Goal: Transaction & Acquisition: Book appointment/travel/reservation

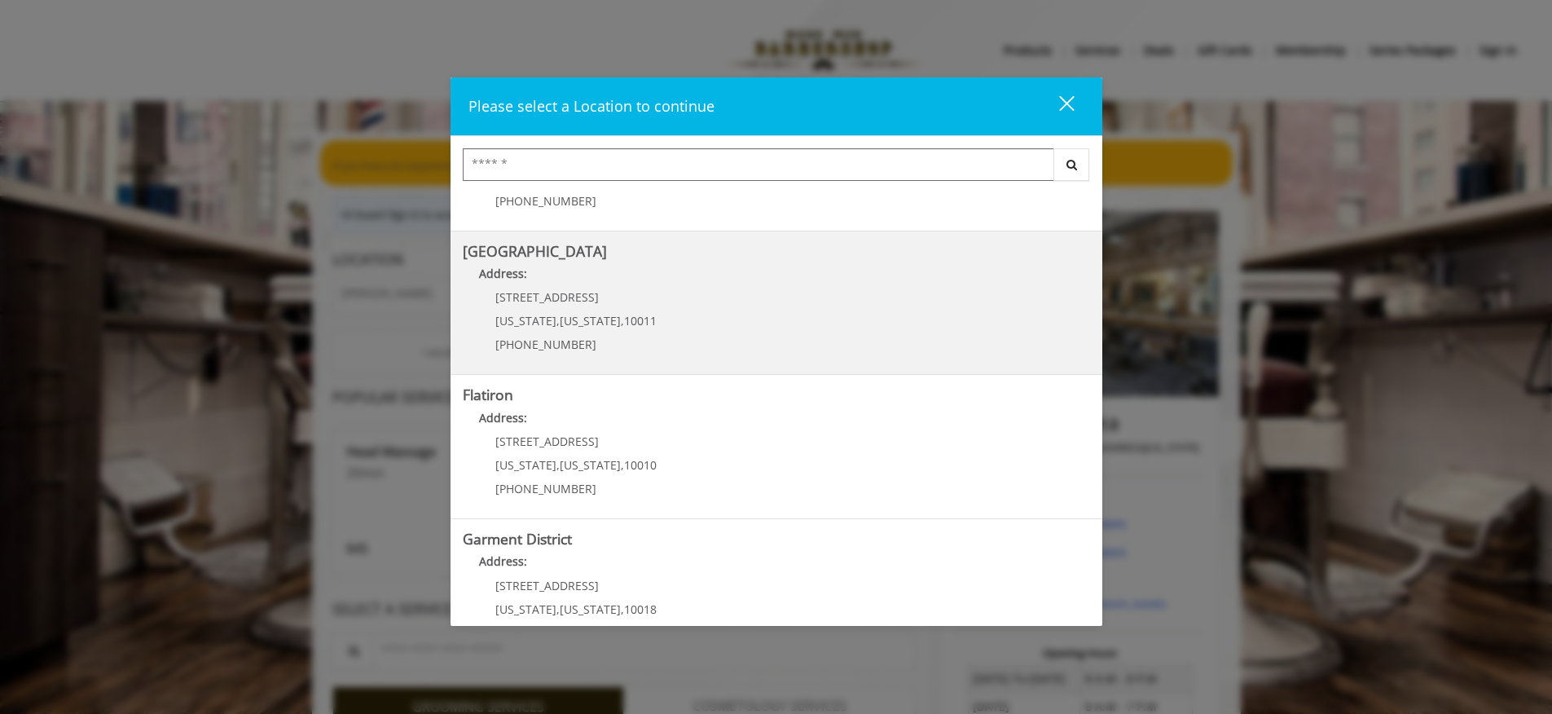
scroll to position [291, 0]
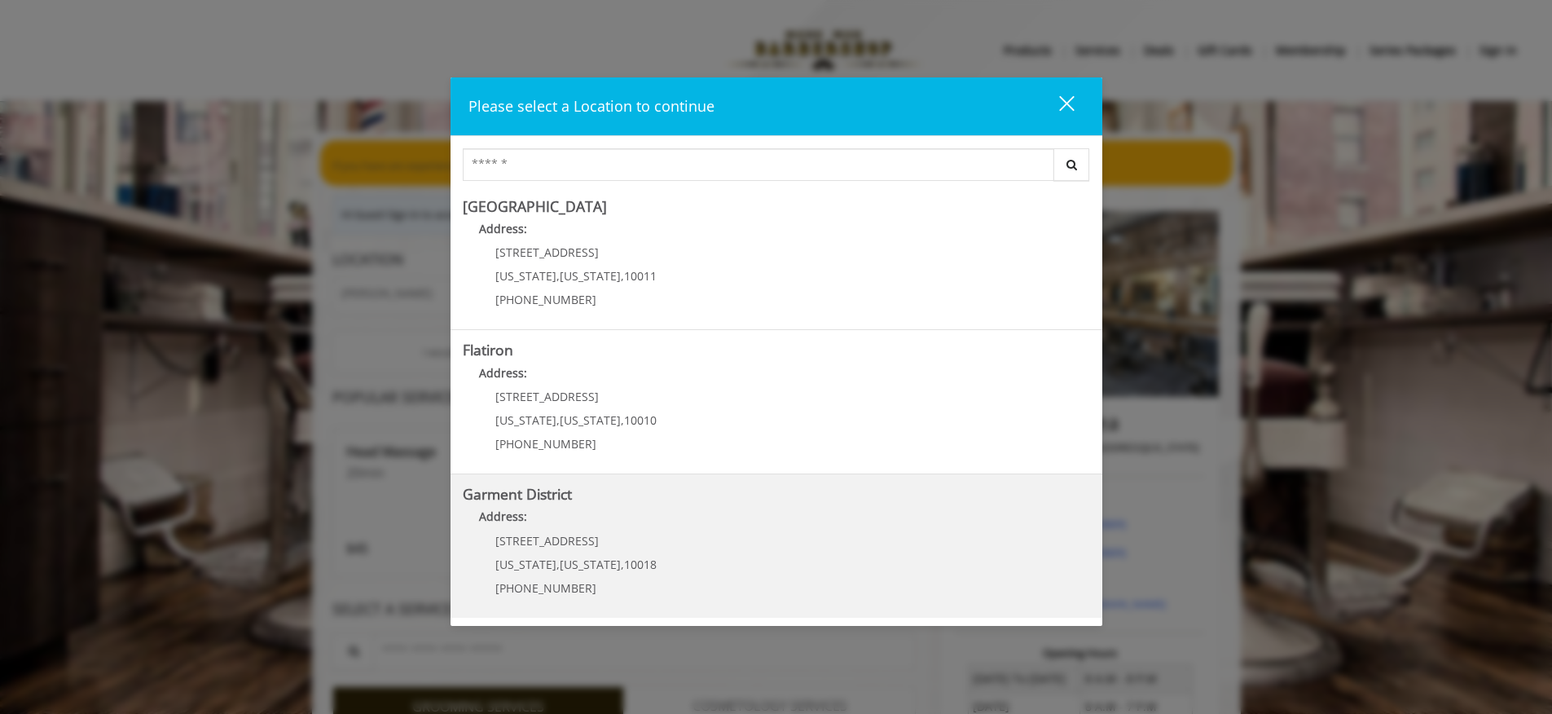
click at [588, 511] on District "Address:" at bounding box center [776, 521] width 627 height 26
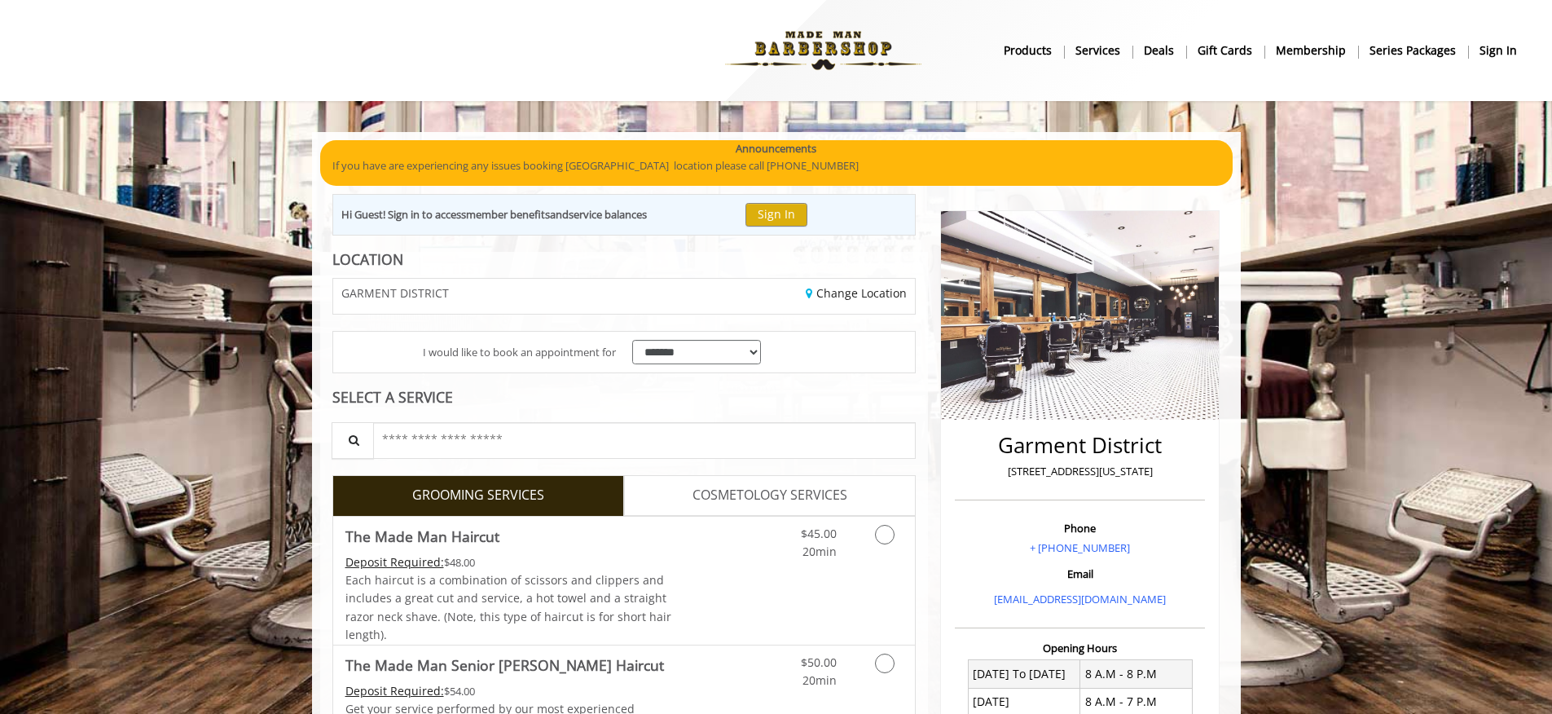
click at [764, 354] on div "**********" at bounding box center [697, 353] width 146 height 42
click at [755, 354] on select "**********" at bounding box center [697, 352] width 130 height 25
click at [632, 340] on select "**********" at bounding box center [697, 352] width 130 height 25
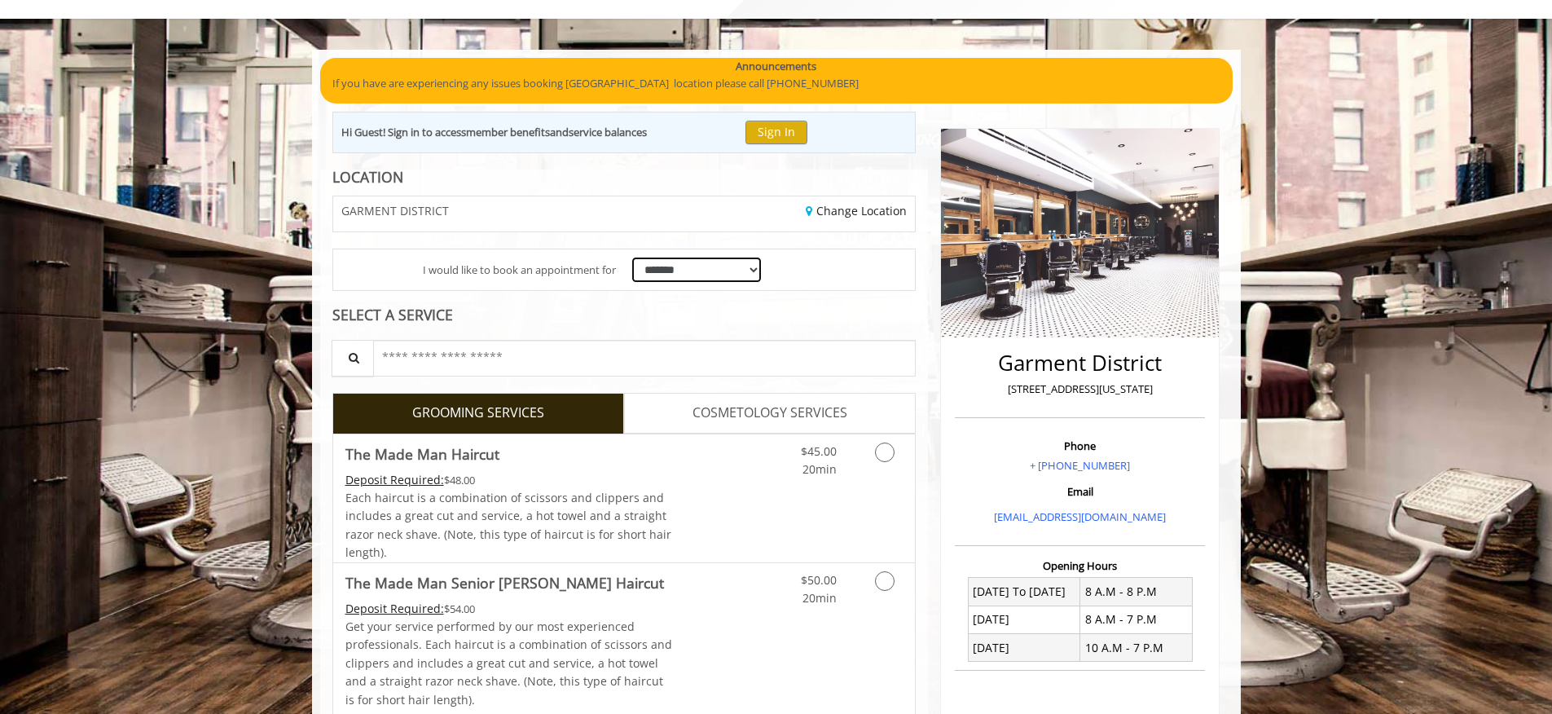
scroll to position [81, 0]
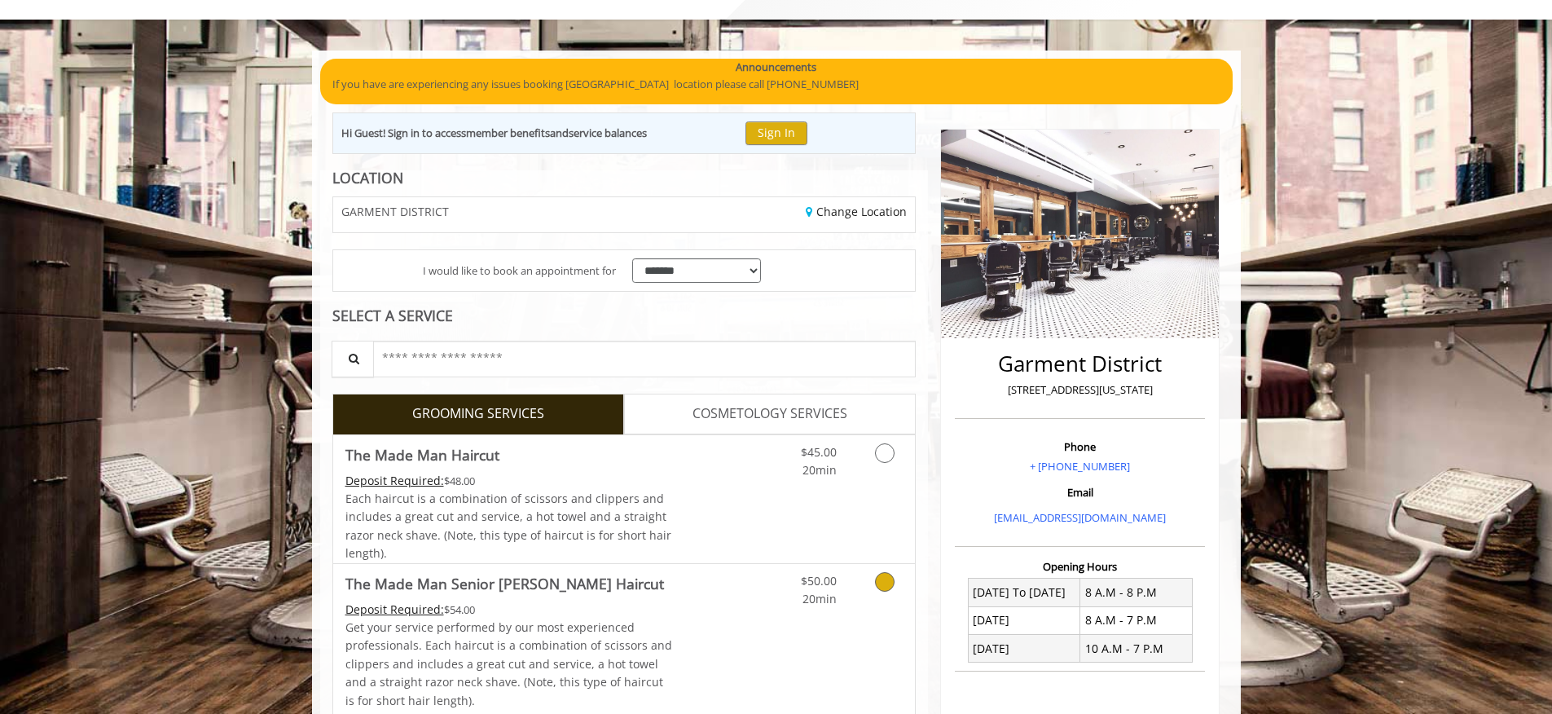
click at [884, 578] on icon "Grooming services" at bounding box center [885, 582] width 20 height 20
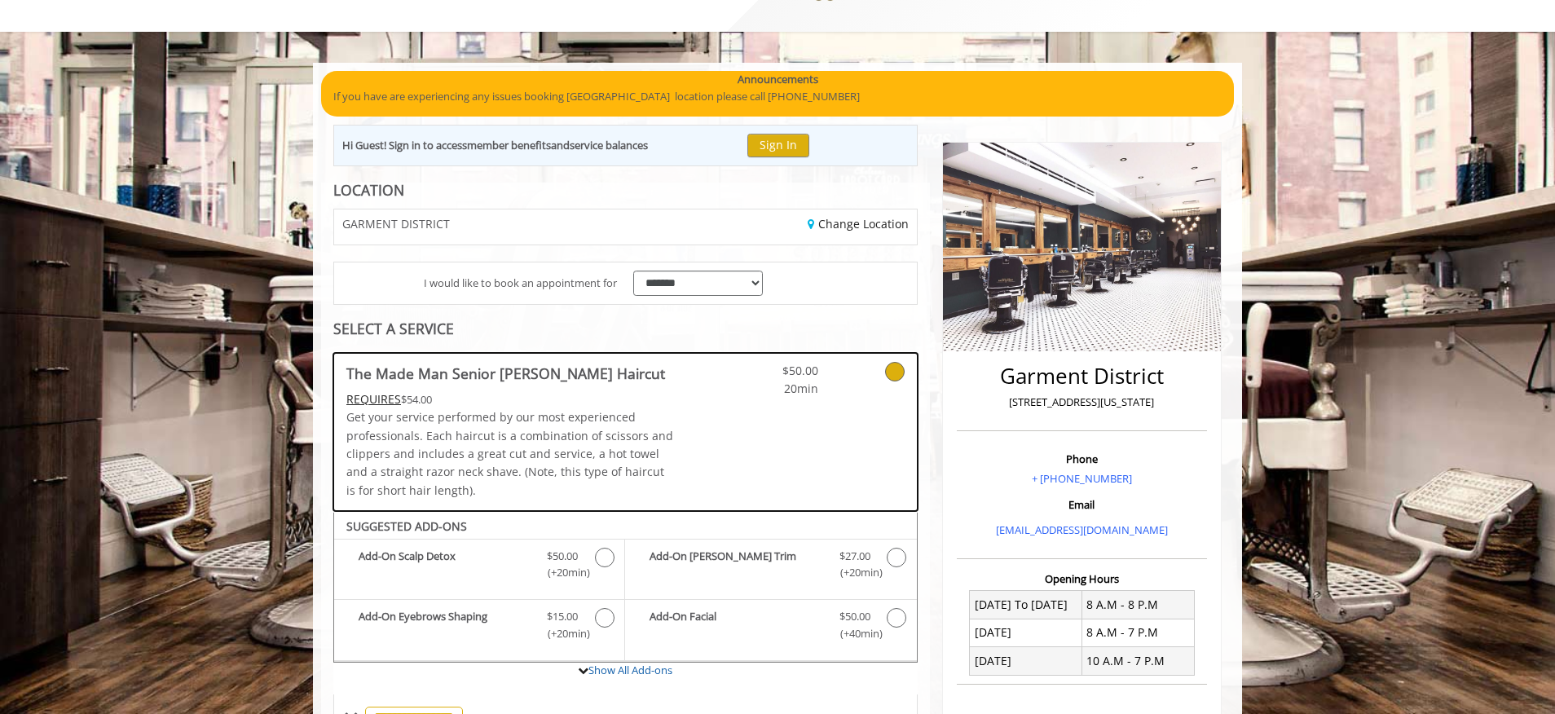
scroll to position [56, 0]
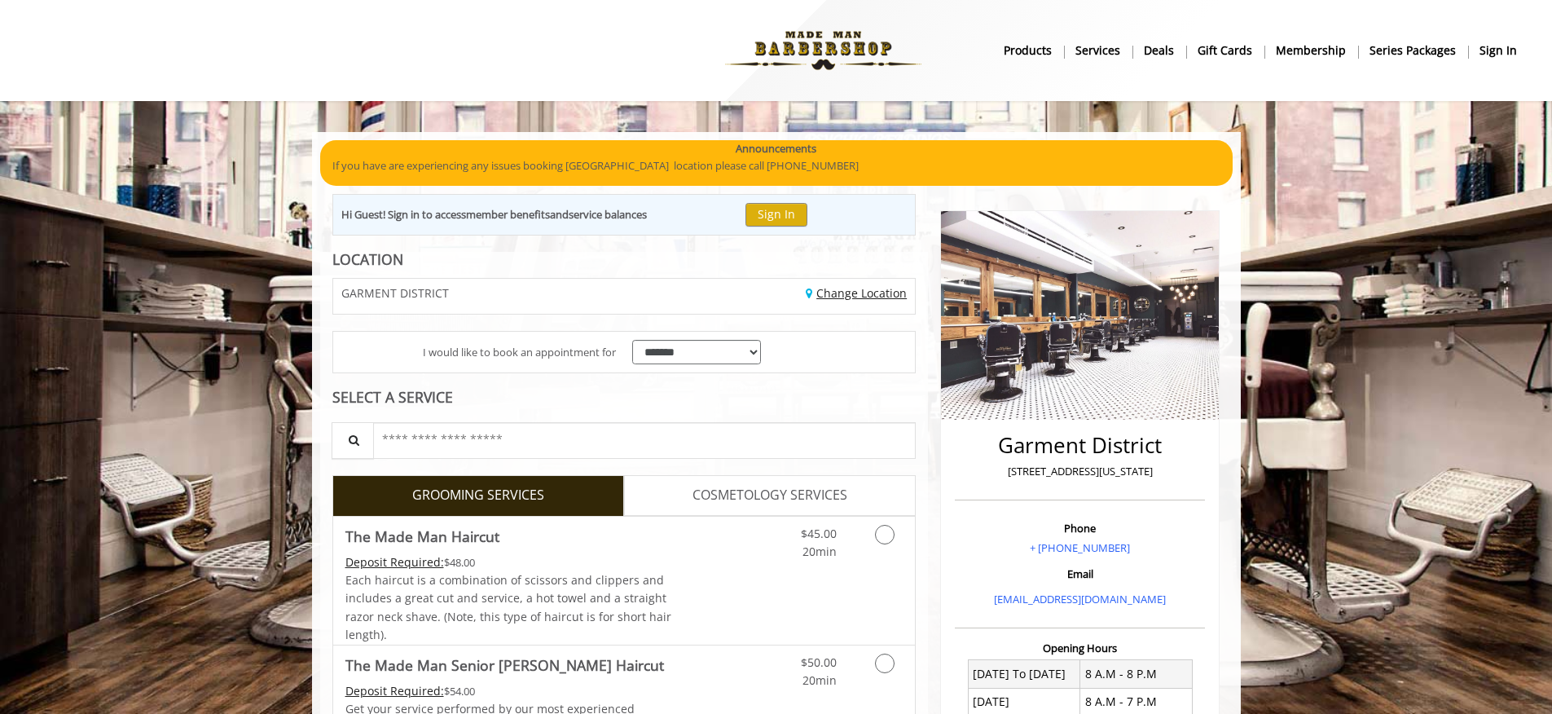
click at [864, 292] on link "Change Location" at bounding box center [856, 292] width 101 height 15
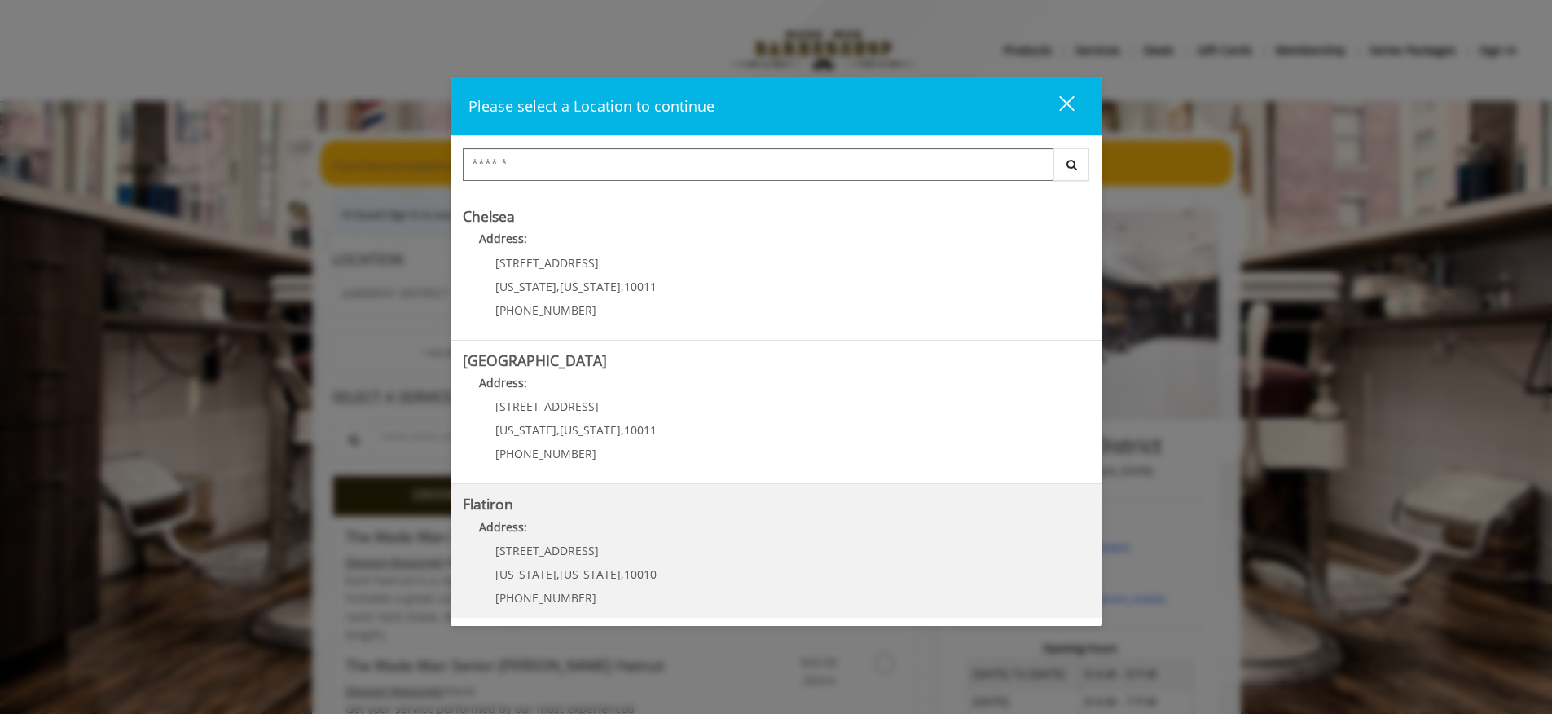
scroll to position [291, 0]
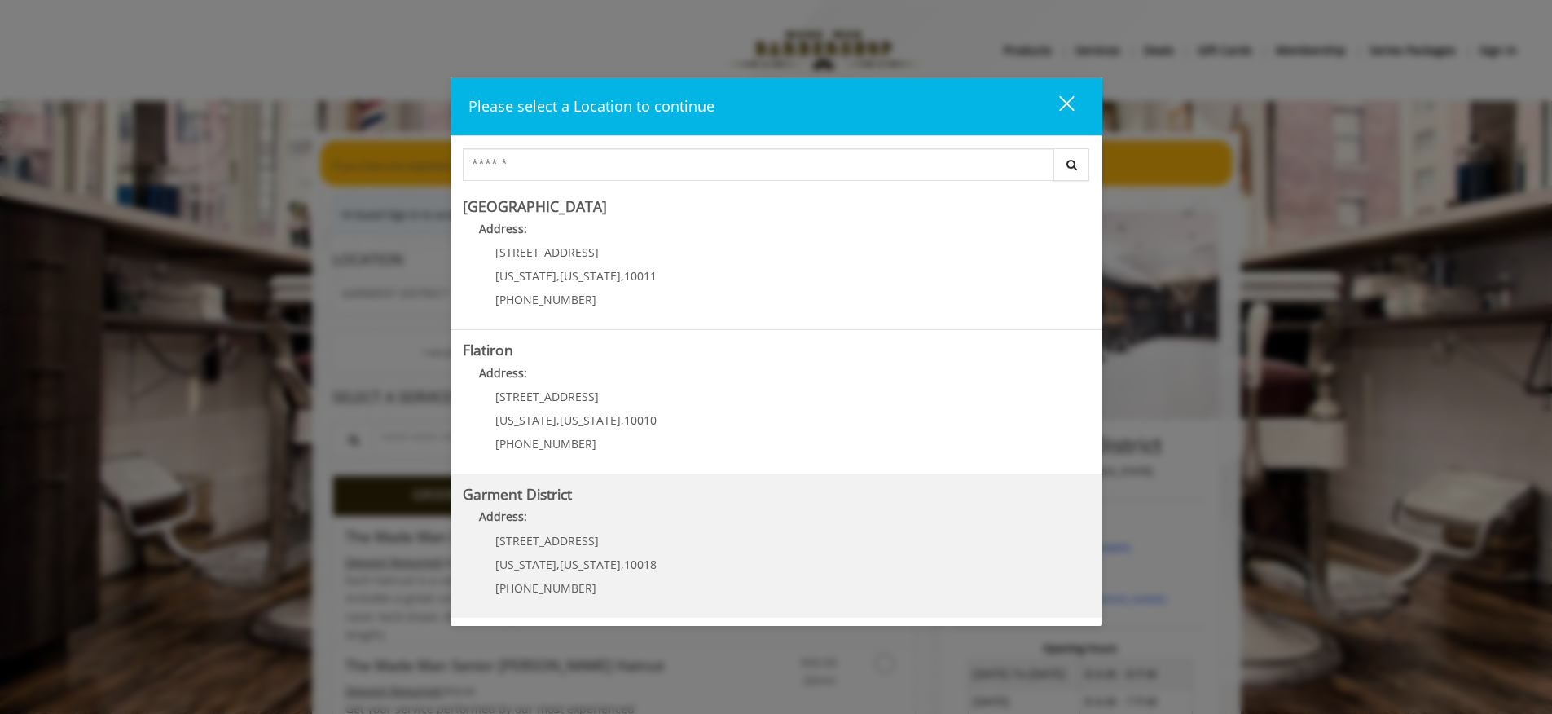
click at [584, 529] on District "Address:" at bounding box center [776, 521] width 627 height 26
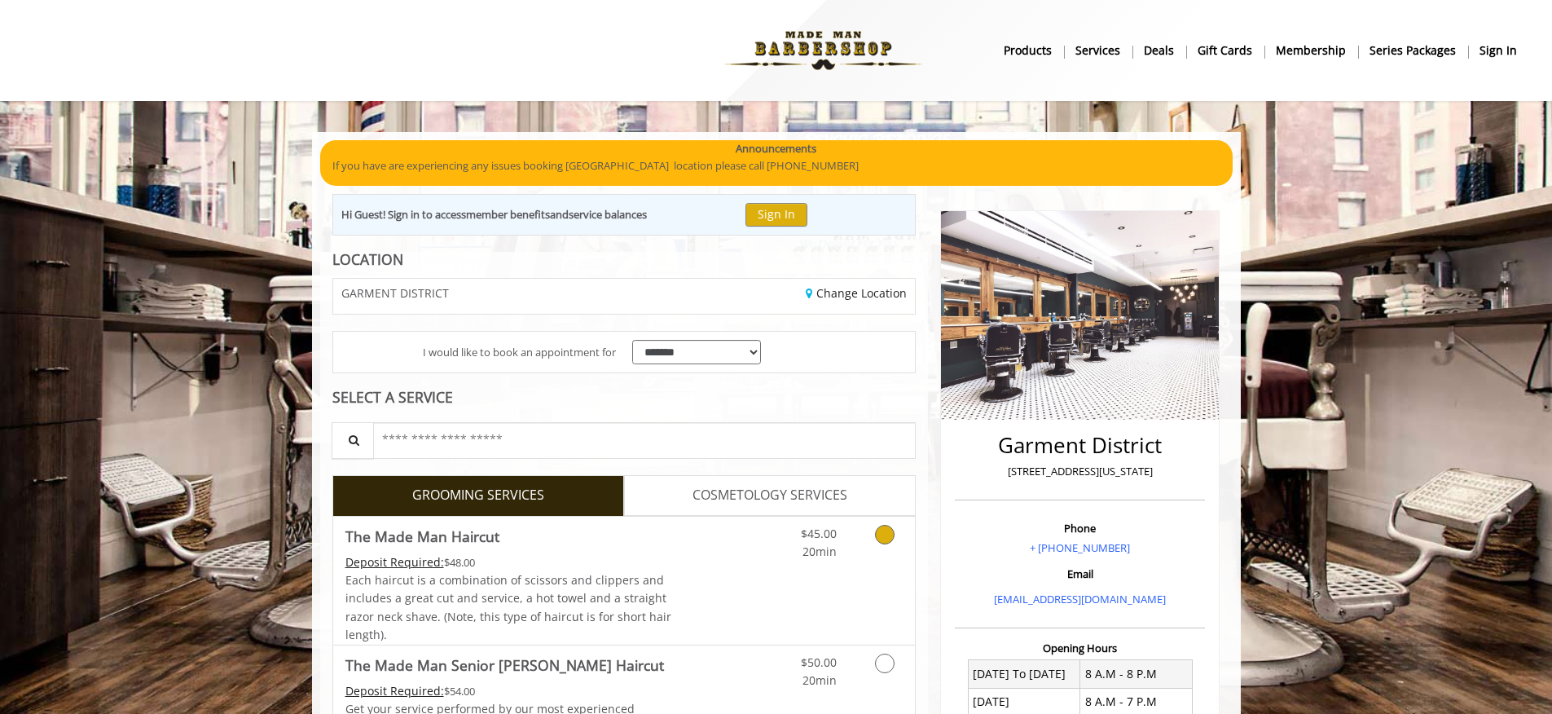
click at [880, 530] on icon "Grooming services" at bounding box center [885, 535] width 20 height 20
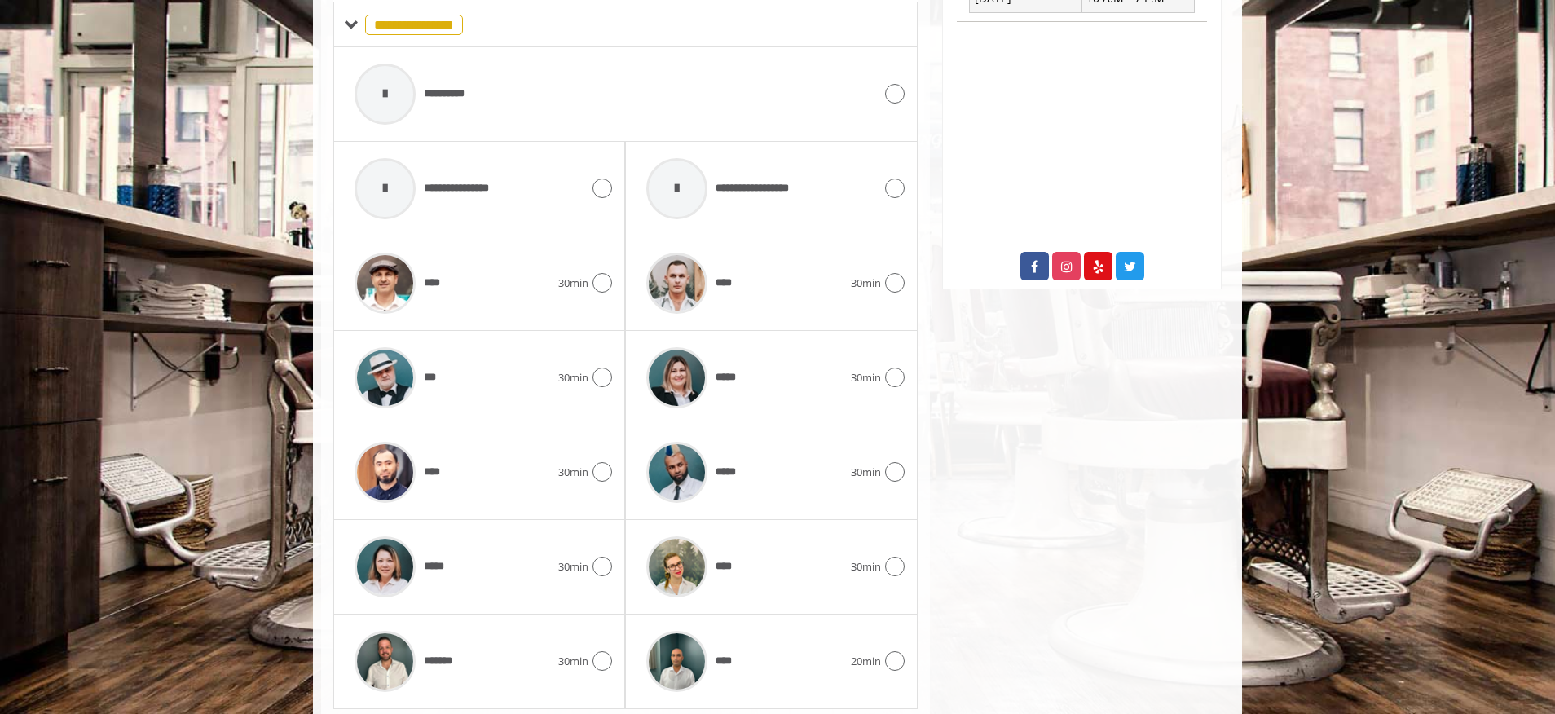
scroll to position [784, 0]
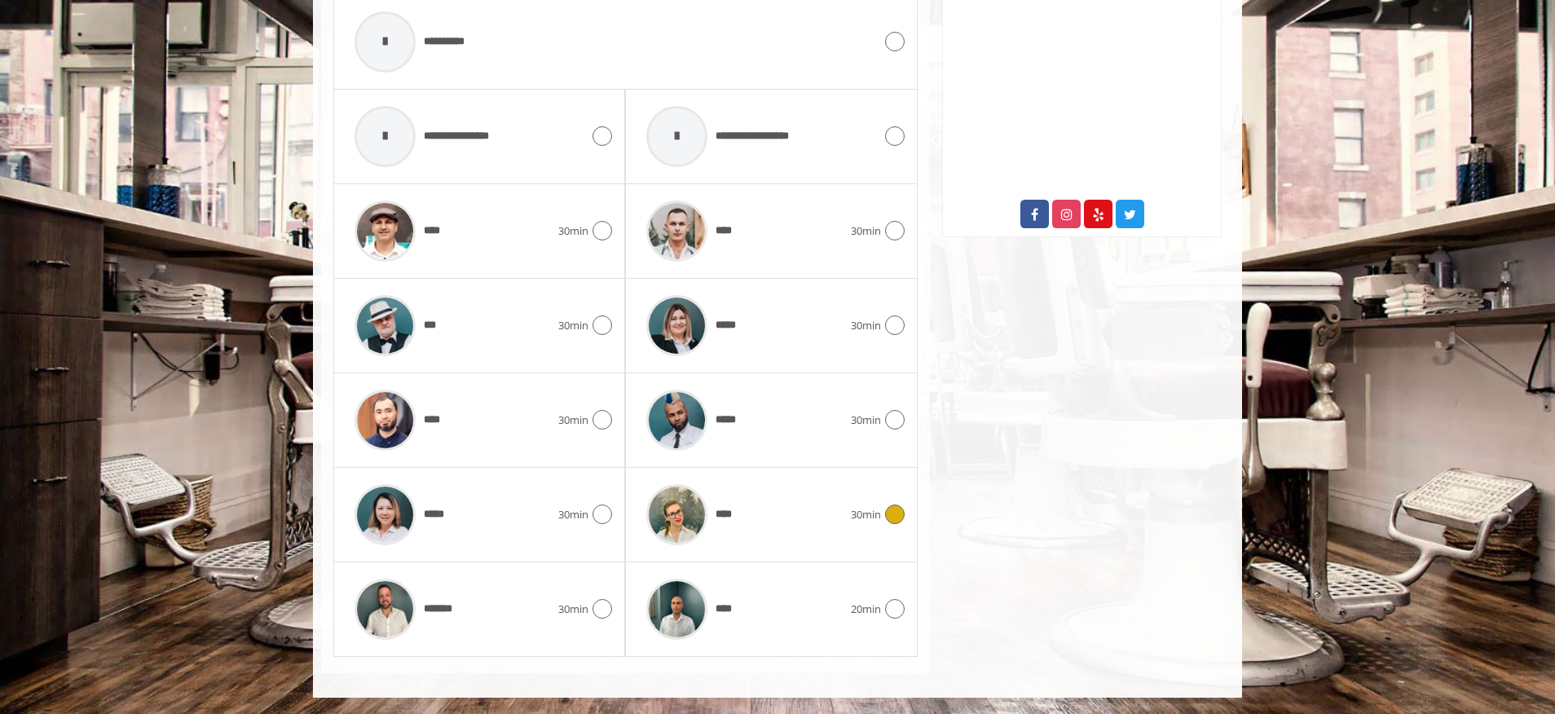
click at [725, 521] on span "****" at bounding box center [727, 514] width 24 height 17
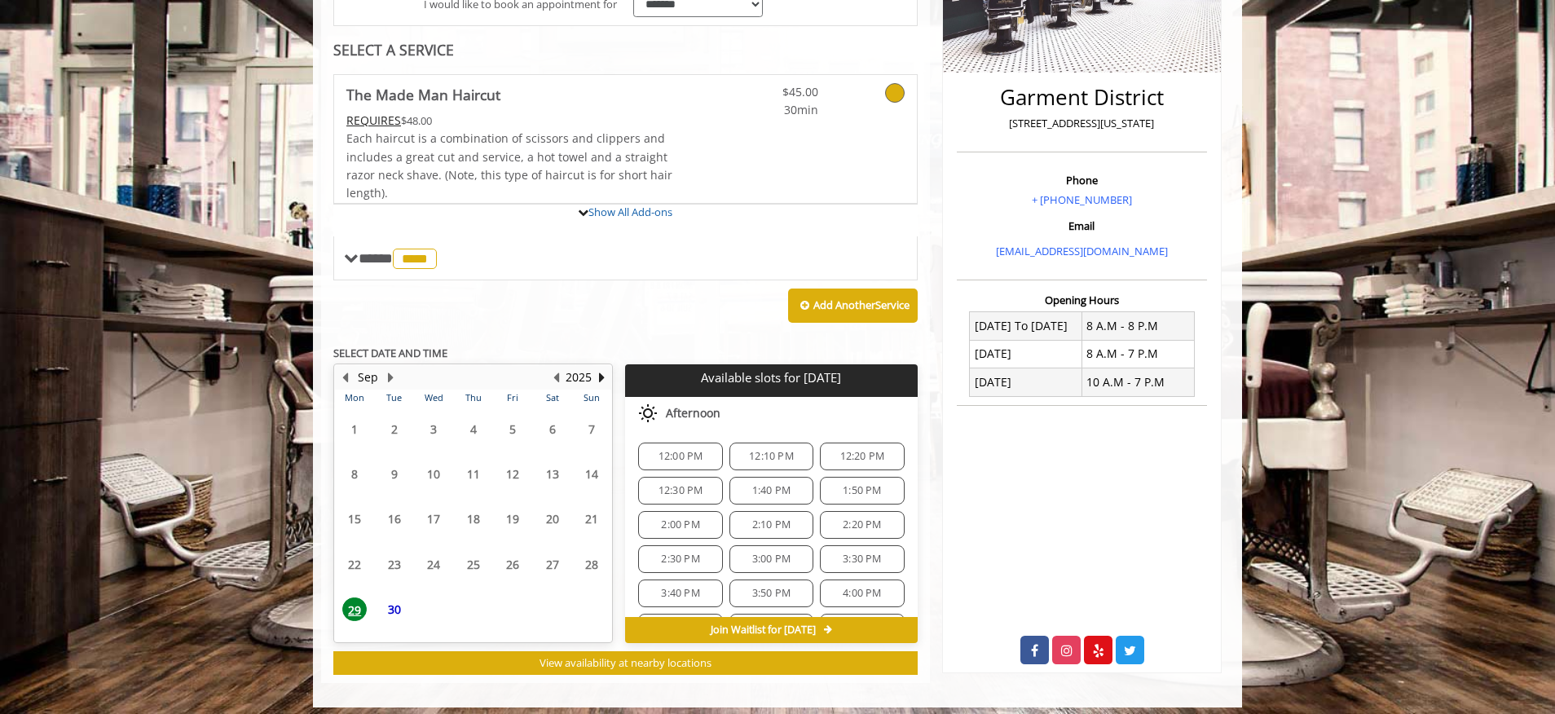
scroll to position [508, 0]
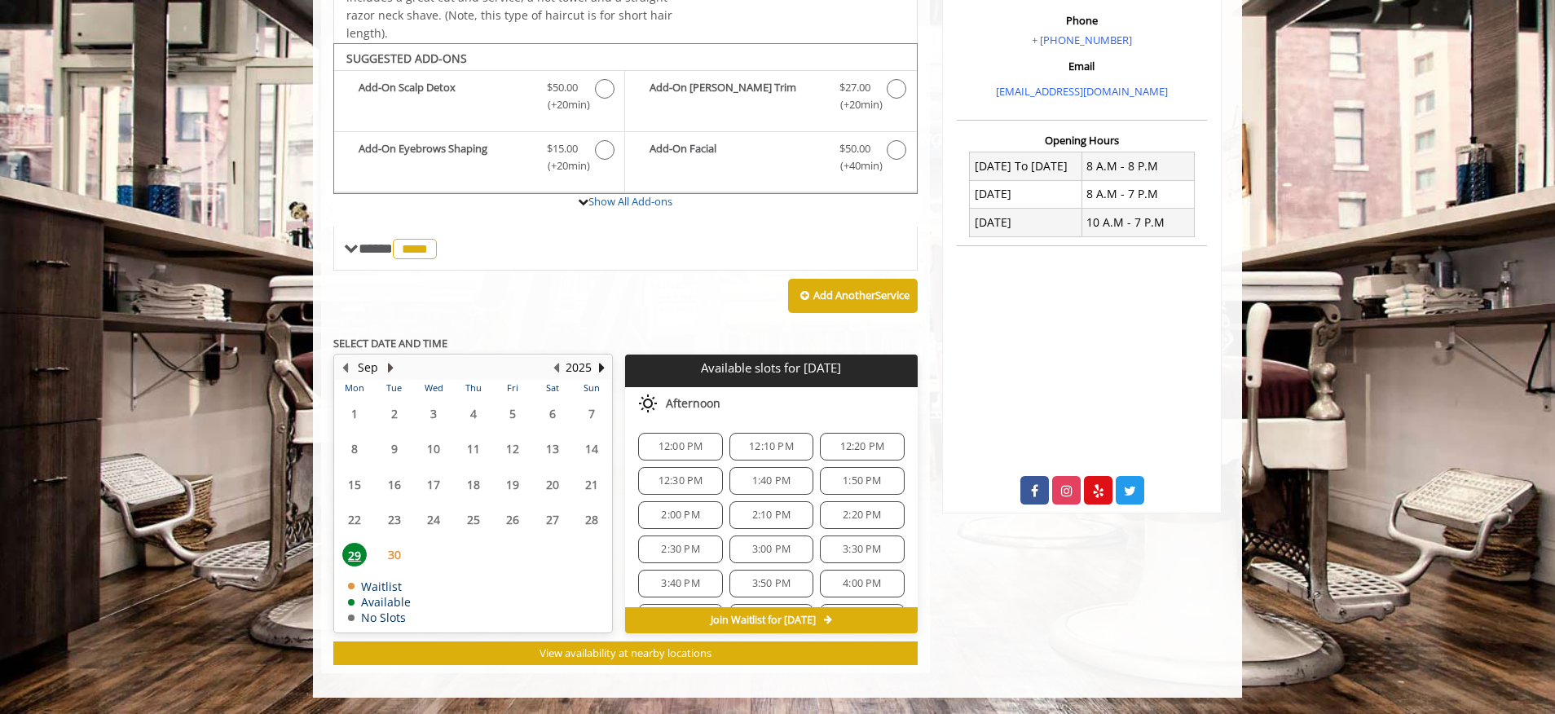
click at [385, 367] on button "Next Month" at bounding box center [390, 368] width 13 height 18
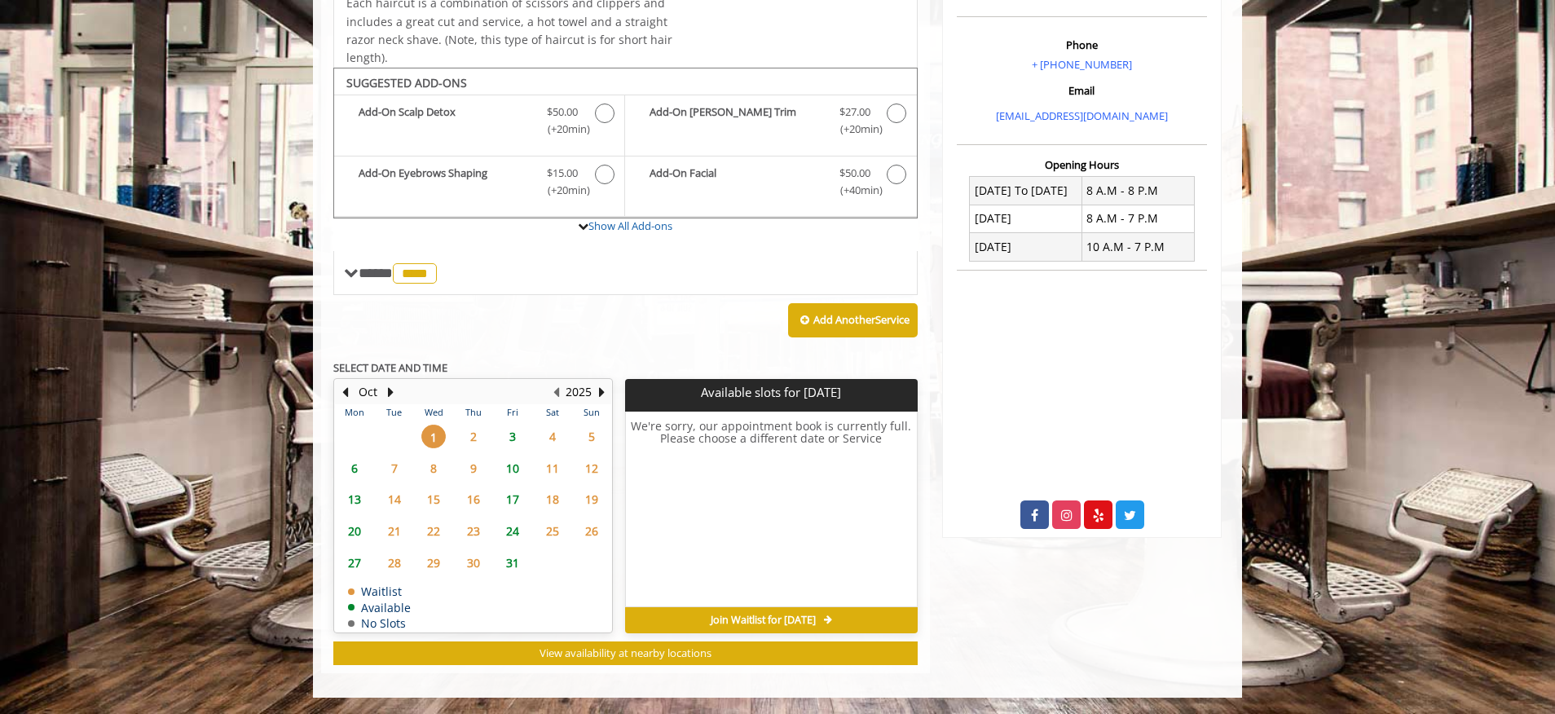
click at [435, 433] on span "1" at bounding box center [433, 437] width 24 height 24
click at [474, 433] on span "2" at bounding box center [473, 437] width 24 height 24
click at [387, 388] on button "Next Month" at bounding box center [390, 392] width 13 height 18
click at [388, 389] on button "Next Month" at bounding box center [390, 392] width 13 height 18
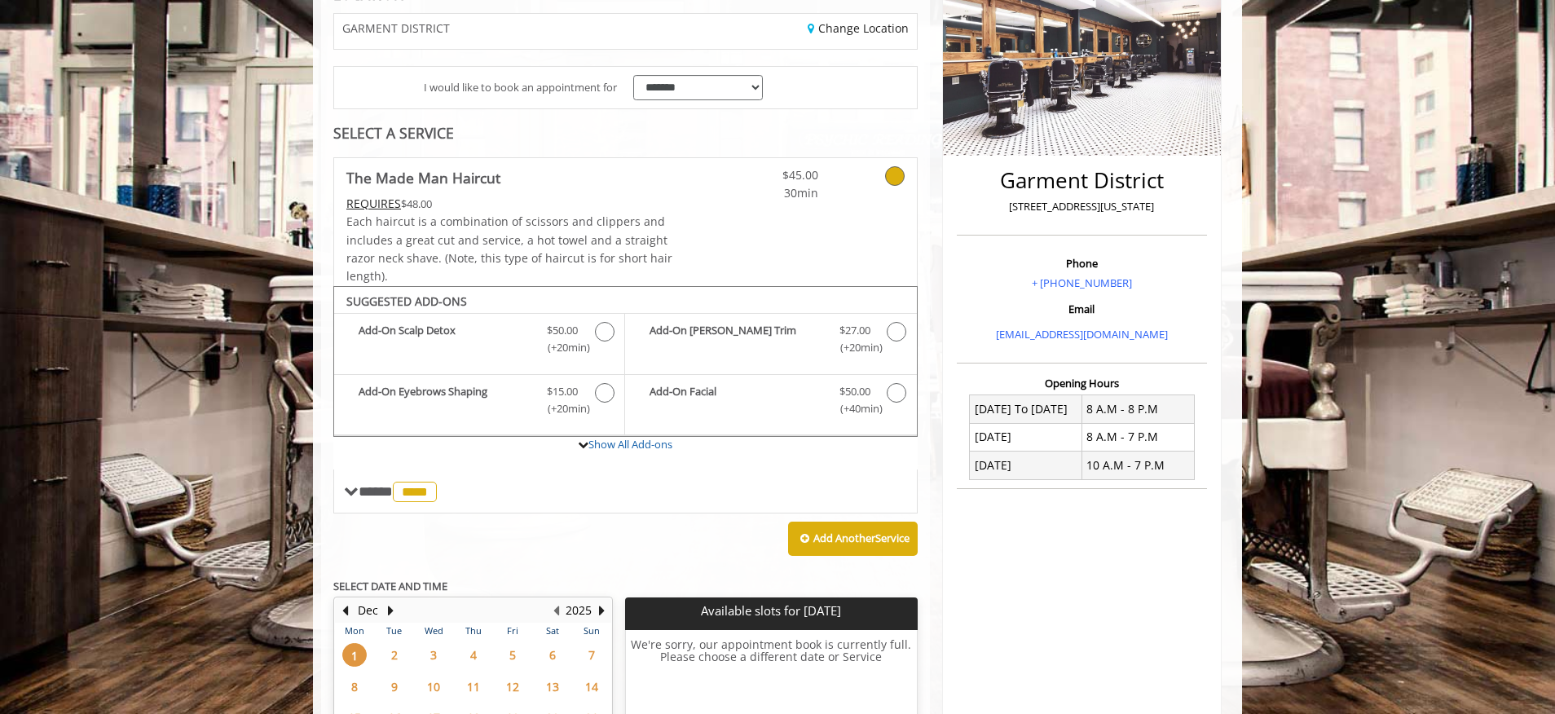
scroll to position [404, 0]
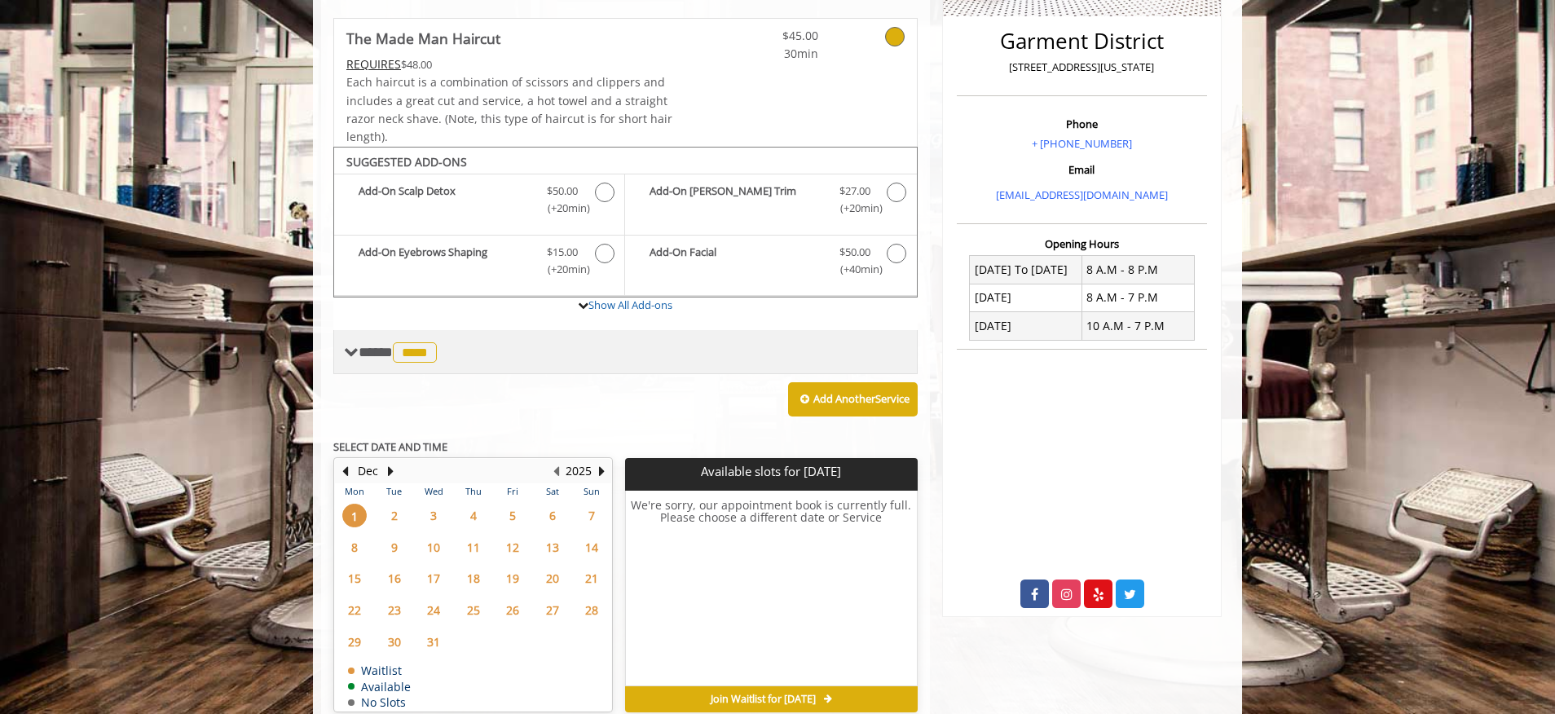
click at [351, 354] on span at bounding box center [351, 352] width 15 height 15
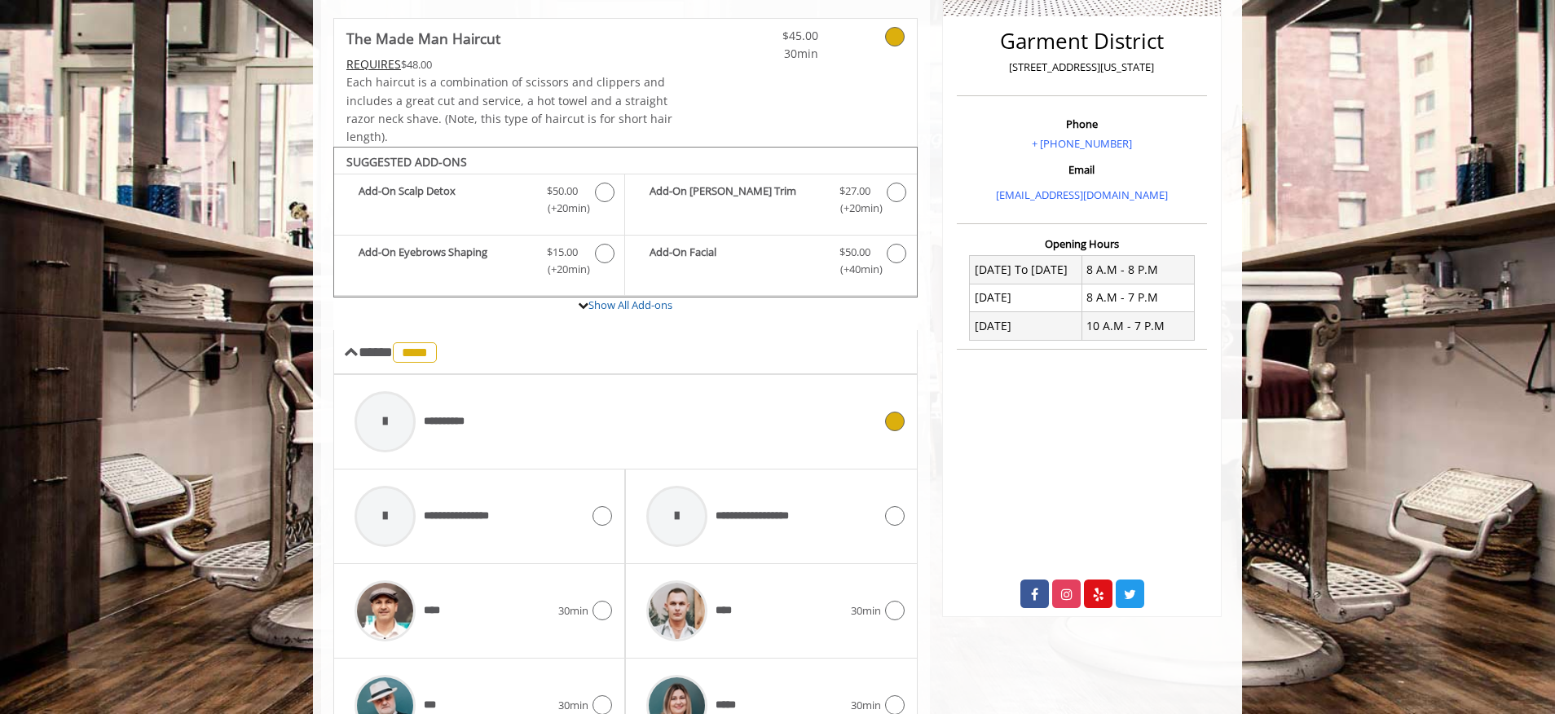
click at [626, 415] on div "**********" at bounding box center [613, 421] width 535 height 77
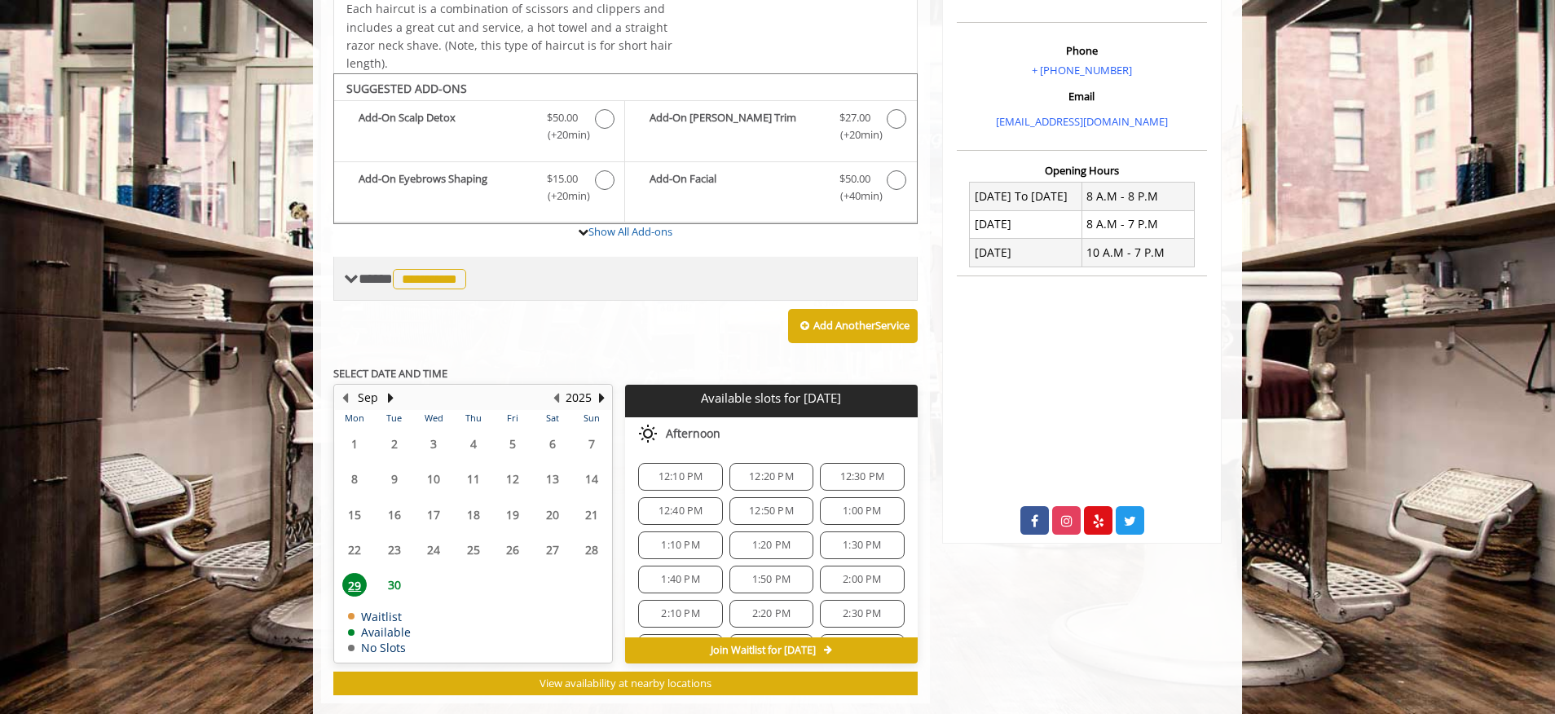
scroll to position [508, 0]
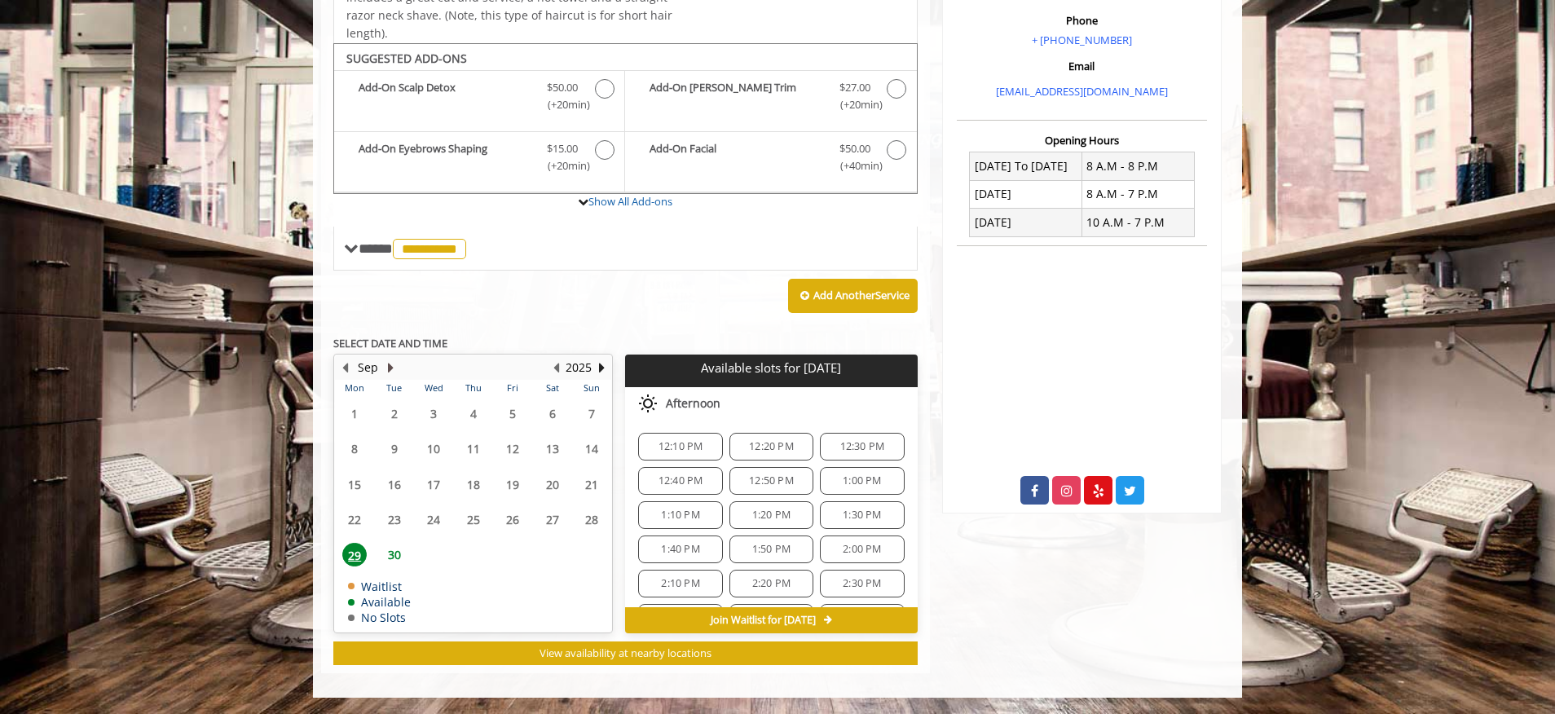
click at [389, 362] on button "Next Month" at bounding box center [390, 368] width 13 height 18
click at [473, 411] on span "2" at bounding box center [473, 414] width 24 height 24
click at [675, 521] on span "6:00 PM" at bounding box center [680, 519] width 38 height 13
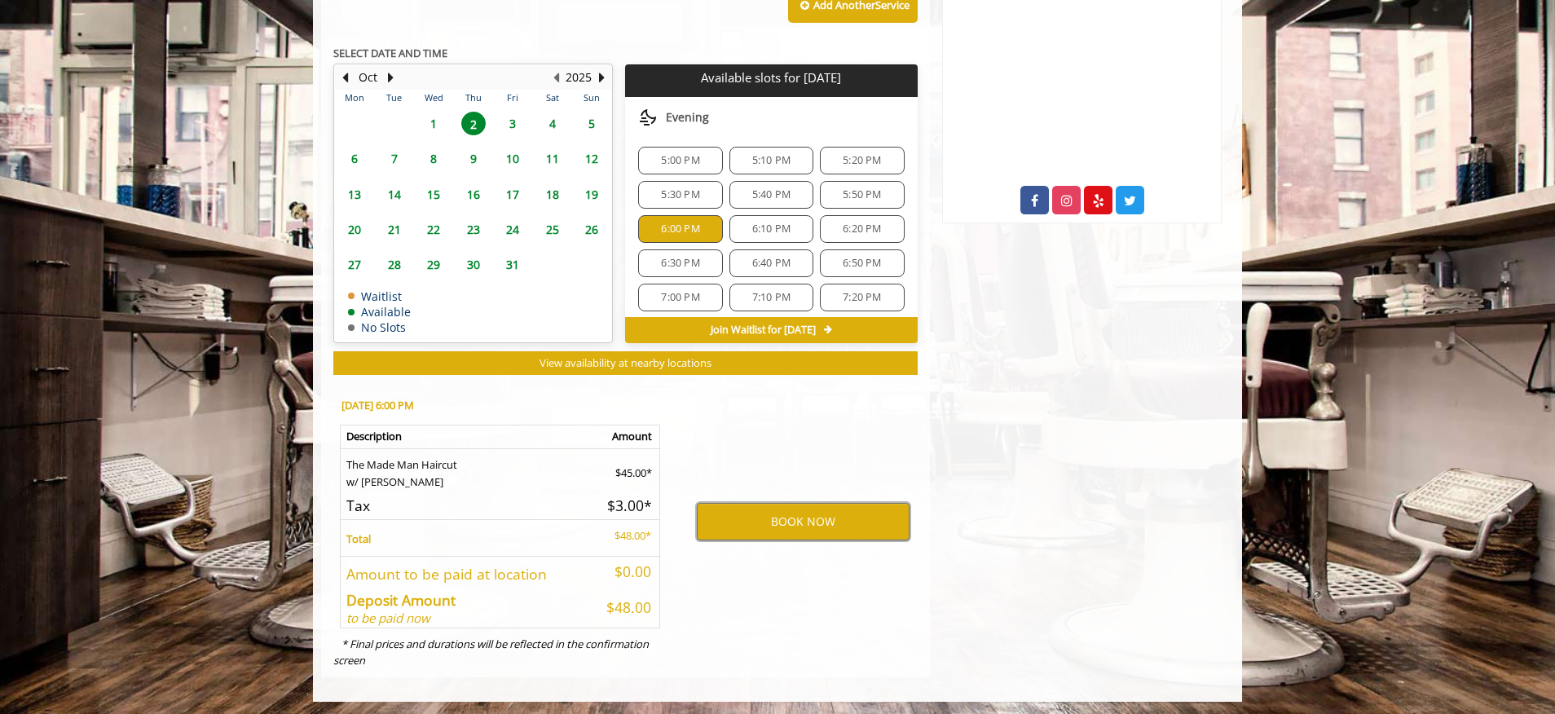
scroll to position [0, 0]
